Goal: Communication & Community: Answer question/provide support

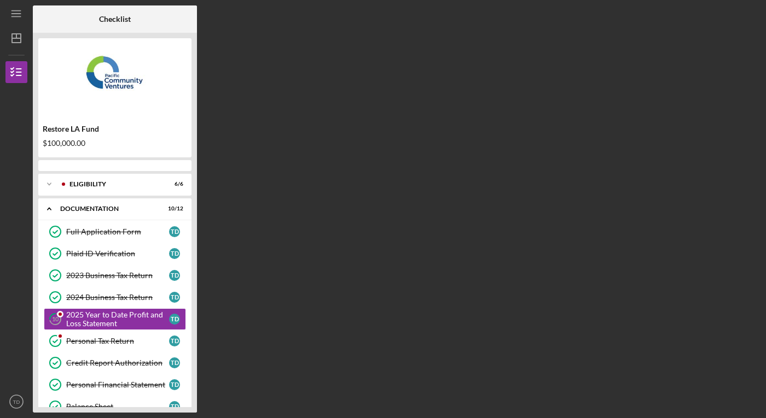
scroll to position [28, 0]
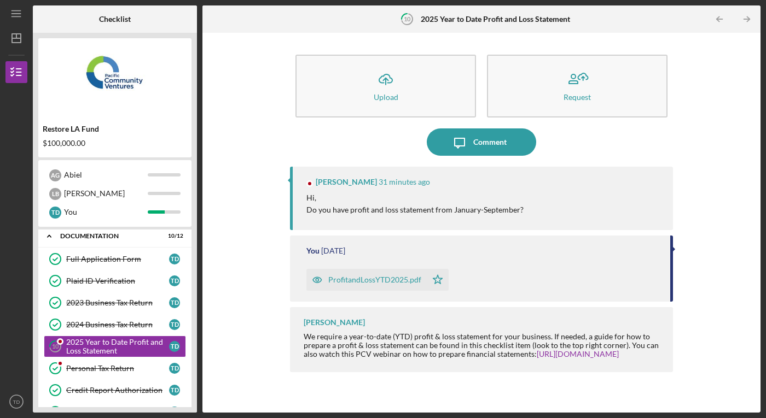
click at [394, 281] on div "ProfitandLossYTD2025.pdf" at bounding box center [374, 280] width 93 height 9
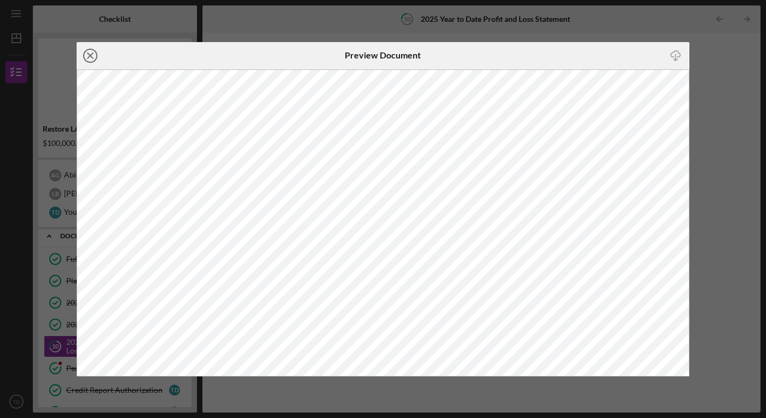
click at [84, 56] on circle at bounding box center [90, 55] width 13 height 13
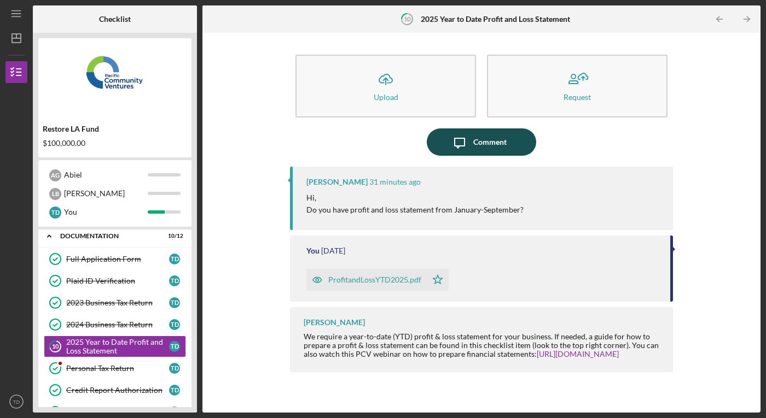
click at [490, 146] on div "Comment" at bounding box center [489, 142] width 33 height 27
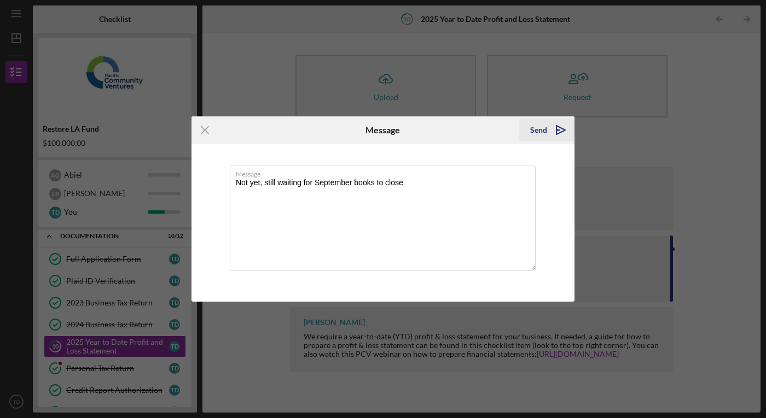
type textarea "Not yet, still waiting for September books to close"
click at [534, 130] on div "Send" at bounding box center [538, 130] width 17 height 22
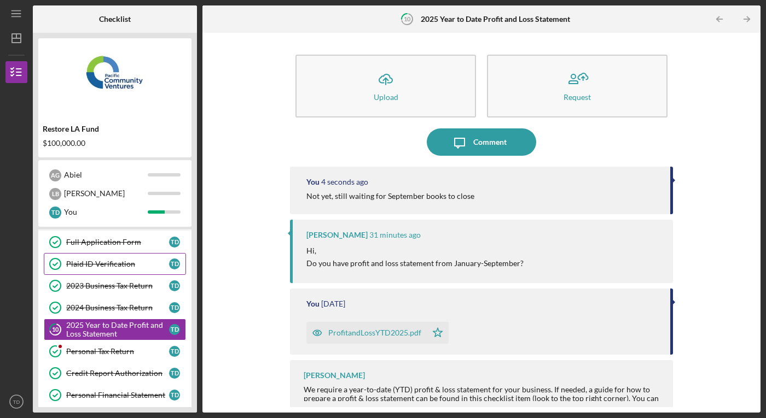
scroll to position [48, 0]
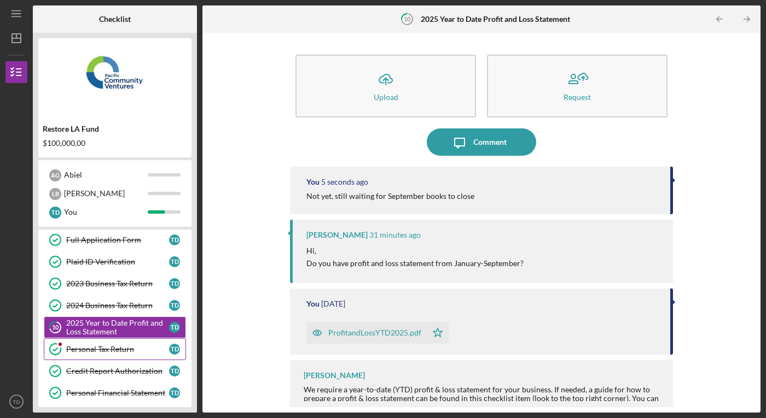
click at [107, 355] on link "Personal Tax Return Personal Tax Return T D" at bounding box center [115, 349] width 142 height 22
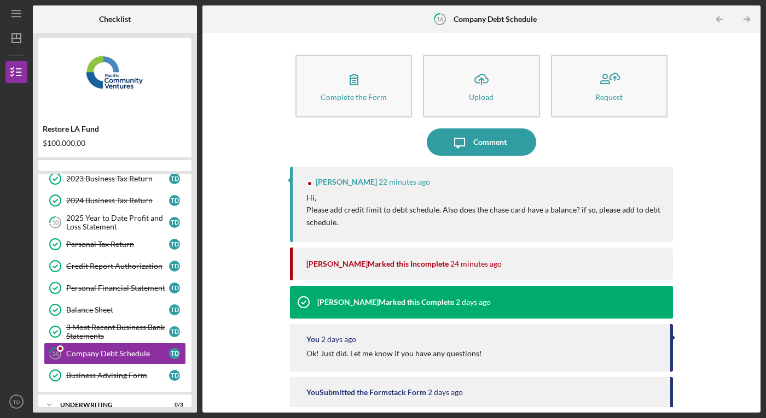
scroll to position [136, 0]
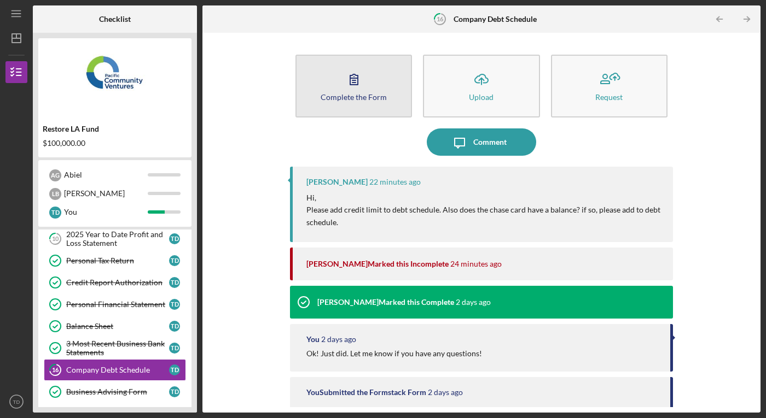
click at [369, 96] on div "Complete the Form" at bounding box center [353, 97] width 66 height 8
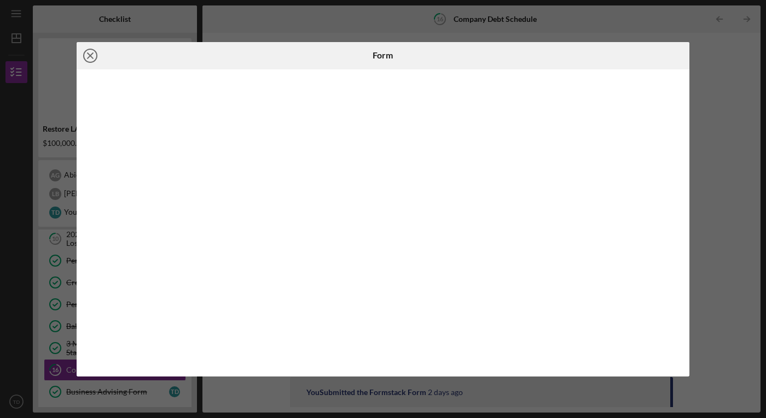
click at [91, 52] on icon "Icon/Close" at bounding box center [90, 55] width 27 height 27
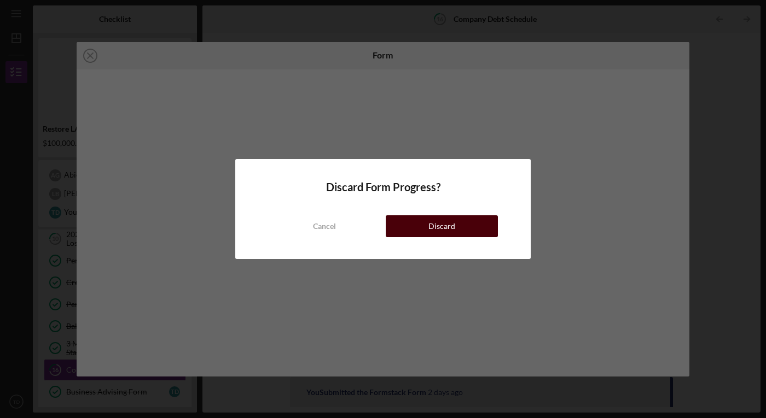
click at [406, 223] on button "Discard" at bounding box center [442, 226] width 112 height 22
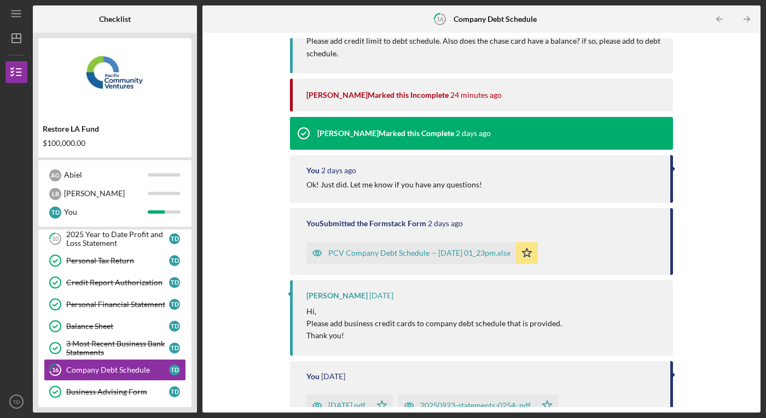
scroll to position [173, 0]
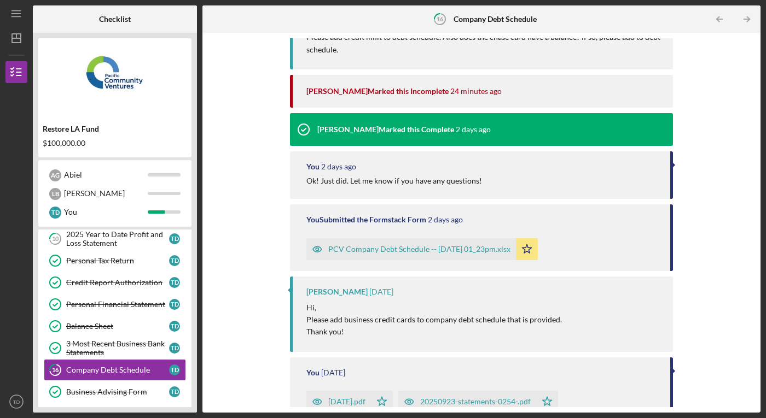
click at [459, 252] on div "PCV Company Debt Schedule -- [DATE] 01_23pm.xlsx" at bounding box center [419, 249] width 182 height 9
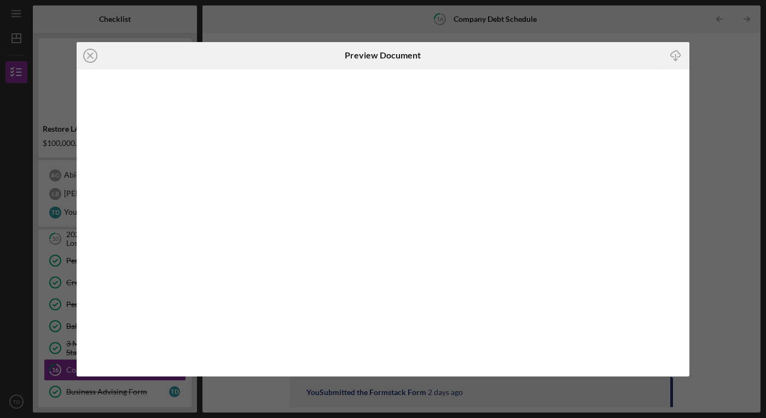
scroll to position [199, 0]
click at [88, 52] on icon "Icon/Close" at bounding box center [90, 55] width 27 height 27
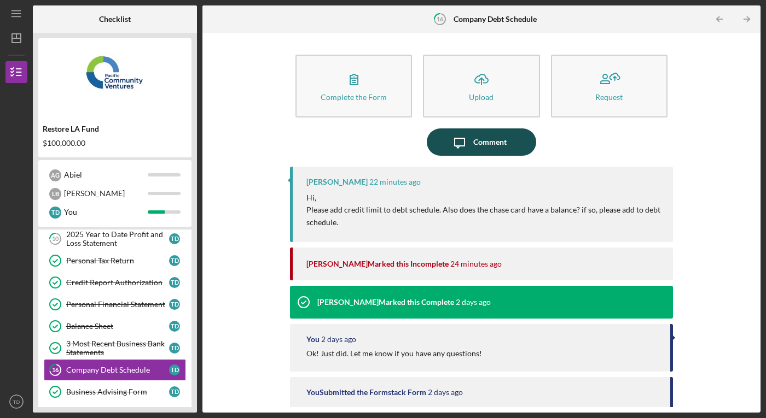
click at [491, 147] on div "Comment" at bounding box center [489, 142] width 33 height 27
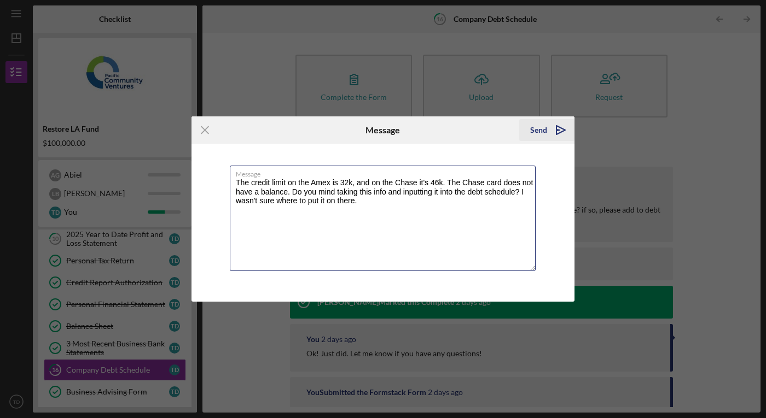
type textarea "The credit limit on the Amex is 32k, and on the Chase it's 46k. The Chase card …"
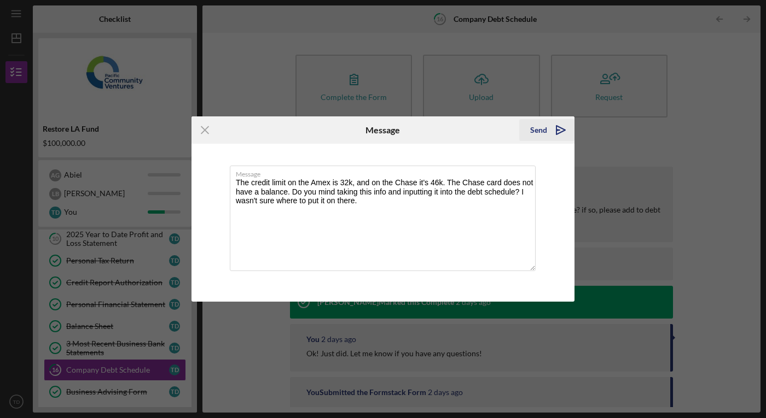
click at [541, 128] on div "Send" at bounding box center [538, 130] width 17 height 22
